Goal: Task Accomplishment & Management: Manage account settings

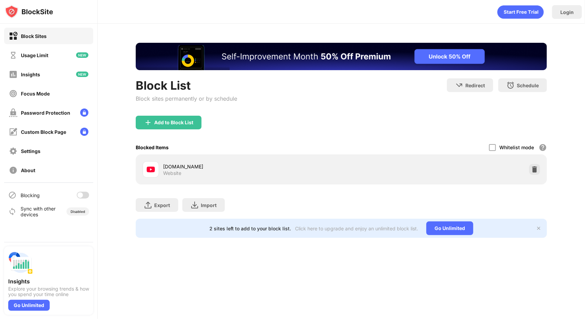
click at [89, 196] on div at bounding box center [83, 195] width 12 height 7
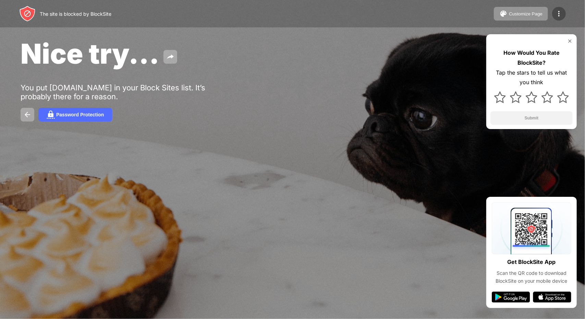
click at [562, 17] on img at bounding box center [559, 14] width 8 height 8
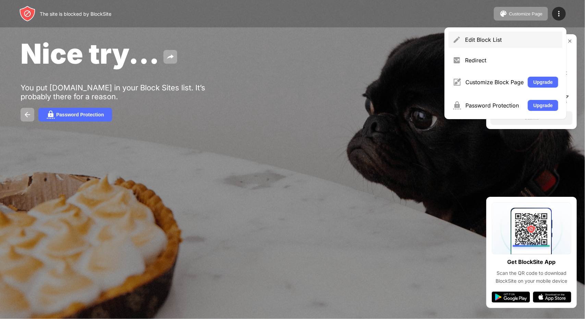
click at [510, 35] on div "Edit Block List" at bounding box center [505, 40] width 114 height 16
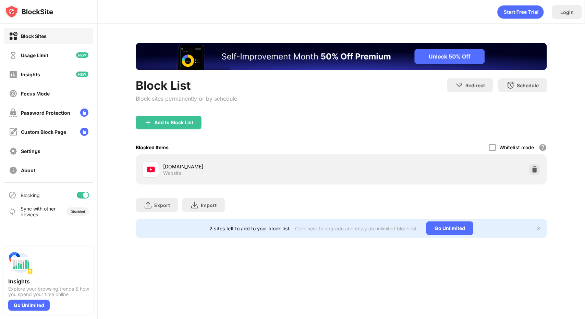
click at [79, 196] on div at bounding box center [83, 195] width 12 height 7
click at [85, 199] on div "Blocking" at bounding box center [48, 195] width 89 height 16
click at [86, 195] on div at bounding box center [83, 195] width 12 height 7
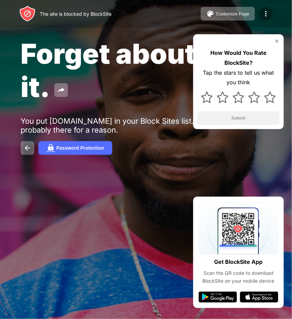
click at [271, 11] on div at bounding box center [266, 14] width 14 height 14
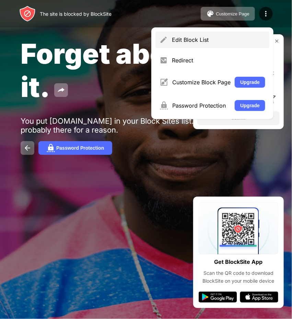
click at [241, 34] on div "Edit Block List" at bounding box center [212, 40] width 114 height 16
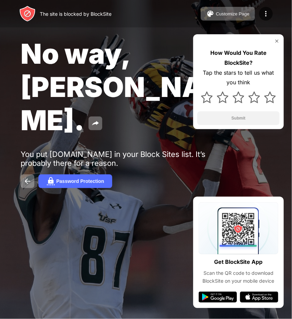
click at [279, 40] on div "How Would You Rate BlockSite? Tap the stars to tell us what you think Submit" at bounding box center [238, 81] width 90 height 95
click at [278, 43] on img at bounding box center [276, 40] width 5 height 5
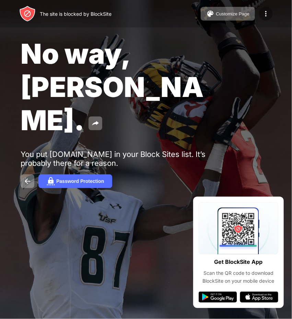
click at [267, 10] on img at bounding box center [265, 14] width 8 height 8
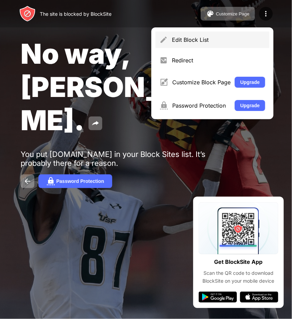
click at [227, 39] on div "Edit Block List" at bounding box center [218, 39] width 93 height 7
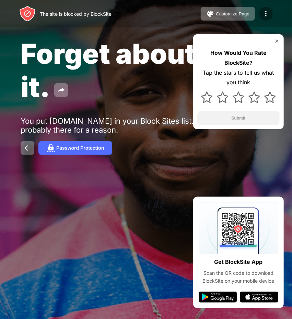
click at [268, 15] on img at bounding box center [265, 14] width 8 height 8
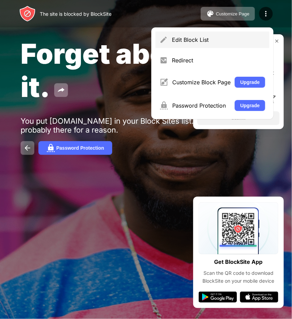
click at [232, 42] on div "Edit Block List" at bounding box center [218, 39] width 93 height 7
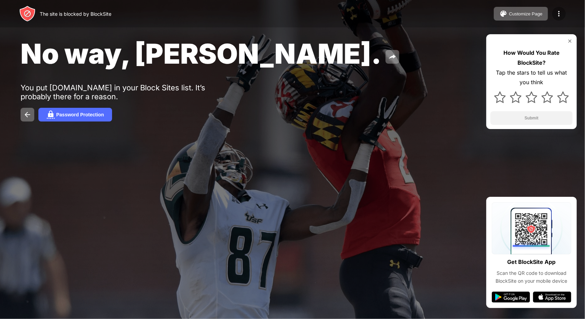
click at [559, 17] on img at bounding box center [559, 14] width 8 height 8
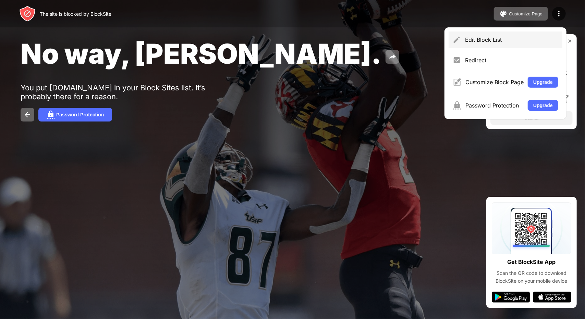
click at [504, 44] on div "Edit Block List" at bounding box center [505, 40] width 114 height 16
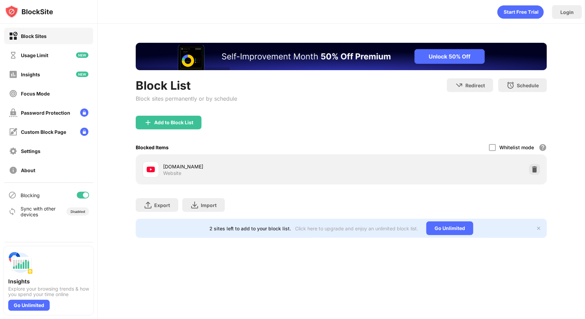
click at [84, 194] on div at bounding box center [85, 195] width 5 height 5
click at [83, 198] on div at bounding box center [83, 195] width 12 height 7
